Goal: Task Accomplishment & Management: Manage account settings

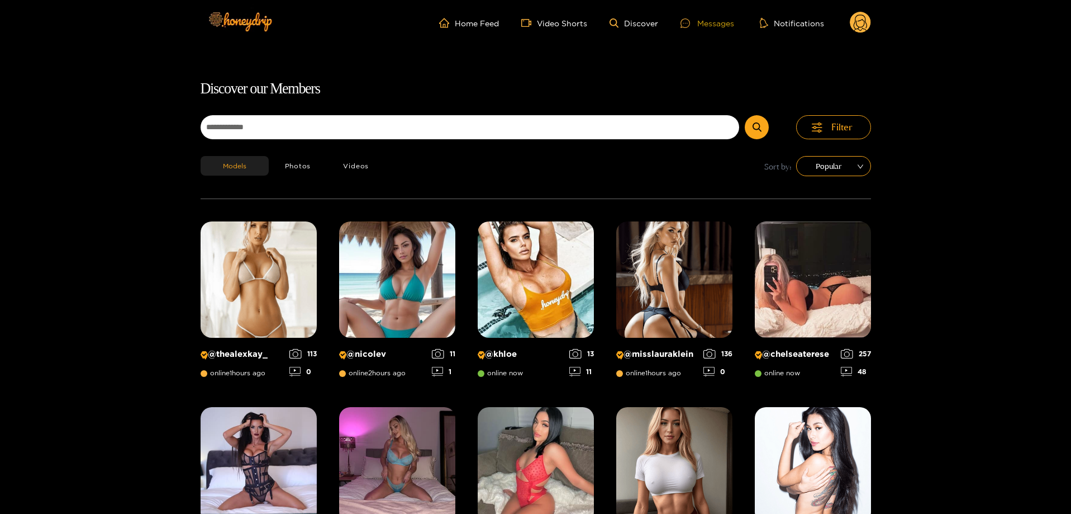
click at [705, 27] on div "Messages" at bounding box center [708, 23] width 54 height 13
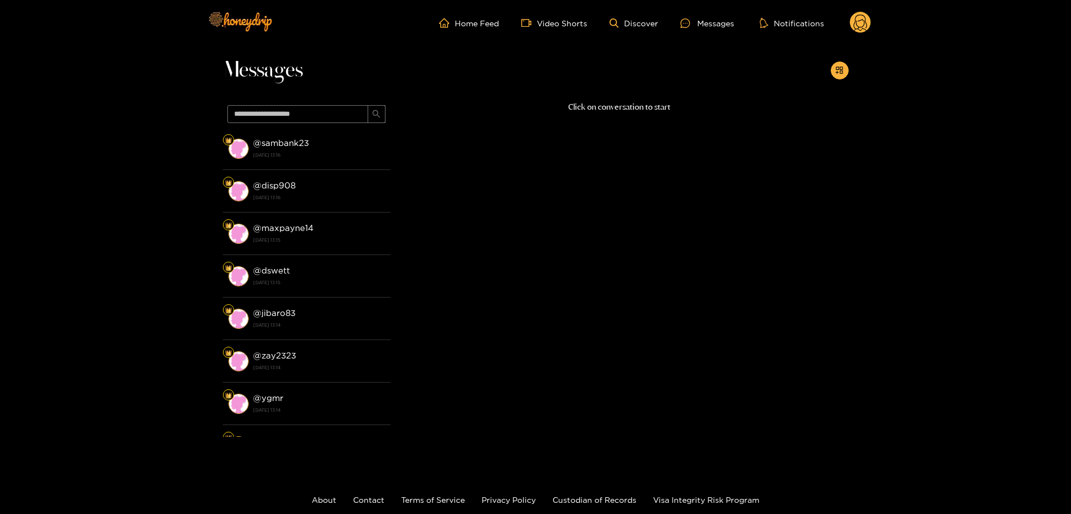
click at [866, 18] on icon at bounding box center [860, 25] width 13 height 20
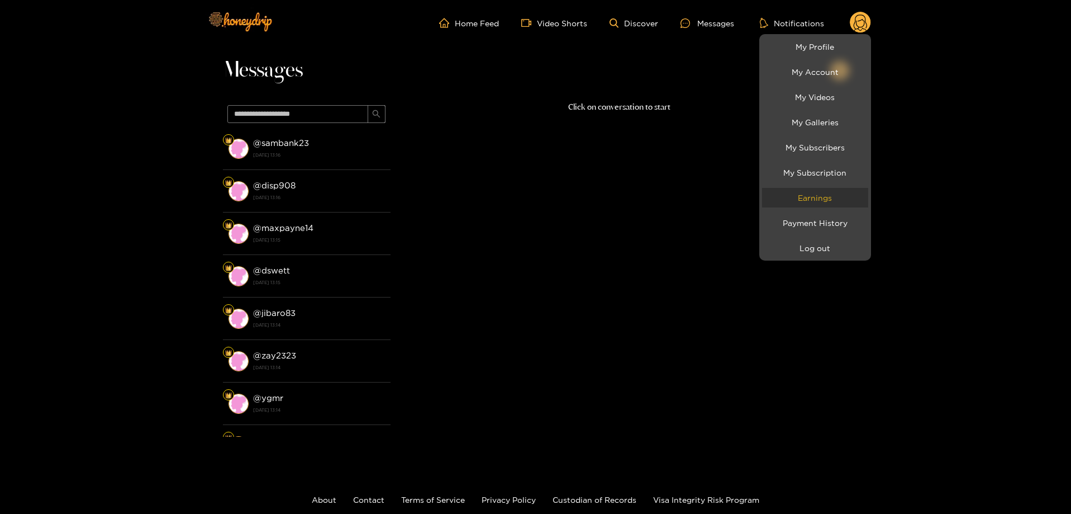
click at [839, 196] on link "Earnings" at bounding box center [815, 198] width 106 height 20
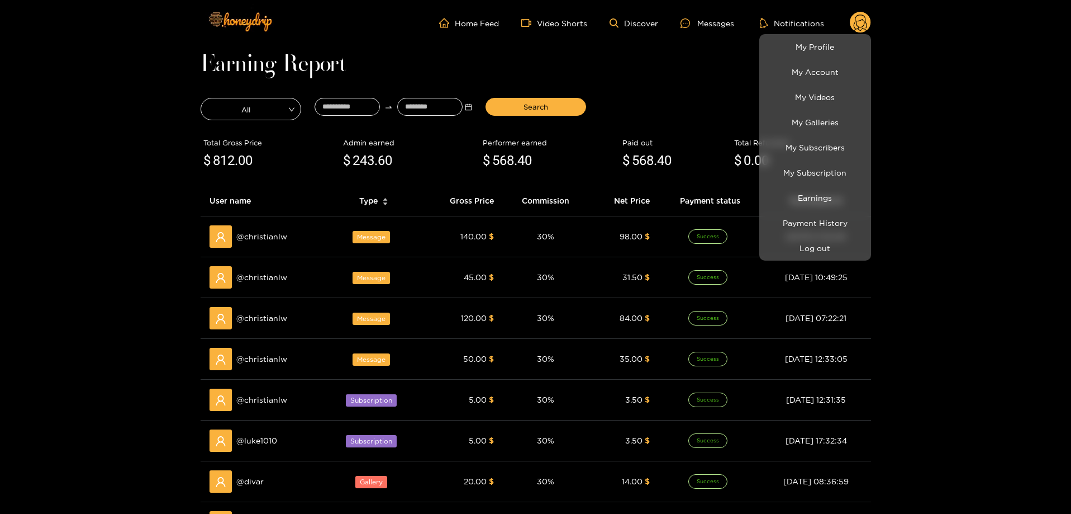
click at [610, 84] on div at bounding box center [535, 257] width 1071 height 514
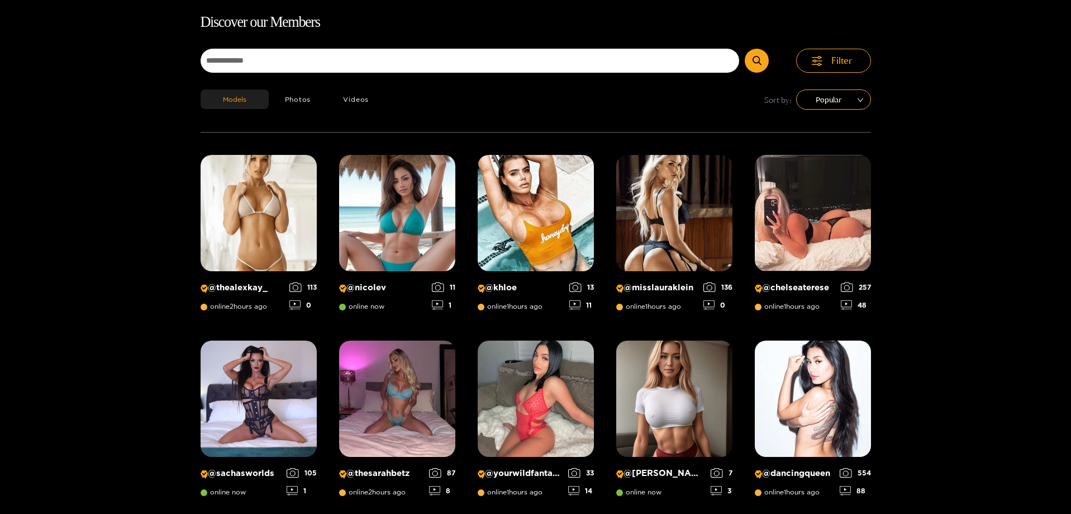
scroll to position [72, 0]
